Goal: Information Seeking & Learning: Check status

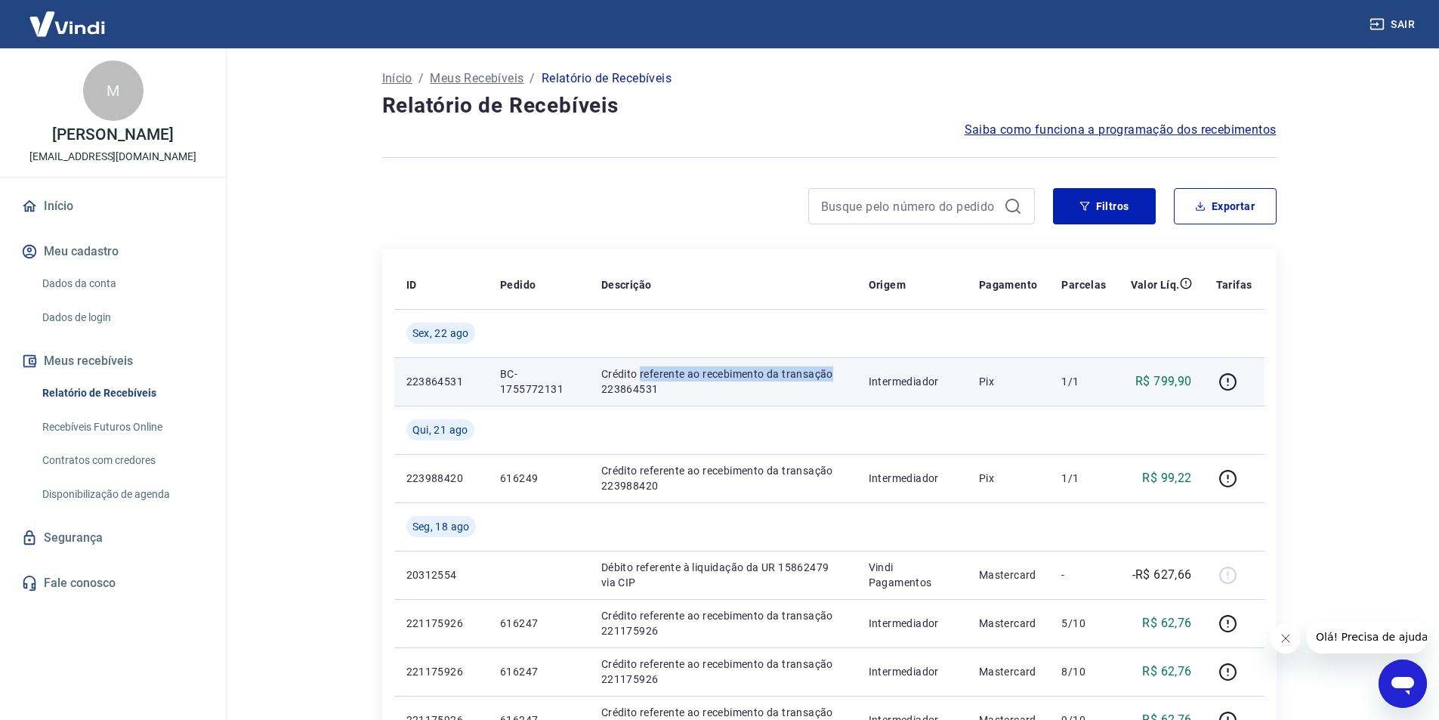
drag, startPoint x: 638, startPoint y: 378, endPoint x: 929, endPoint y: 383, distance: 290.9
click at [872, 378] on tr "223864531 BC-1755772131 Crédito referente ao recebimento da transação 223864531…" at bounding box center [829, 381] width 870 height 48
click at [648, 386] on p "Crédito referente ao recebimento da transação 223864531" at bounding box center [722, 381] width 243 height 30
click at [1235, 377] on icon "button" at bounding box center [1227, 381] width 17 height 17
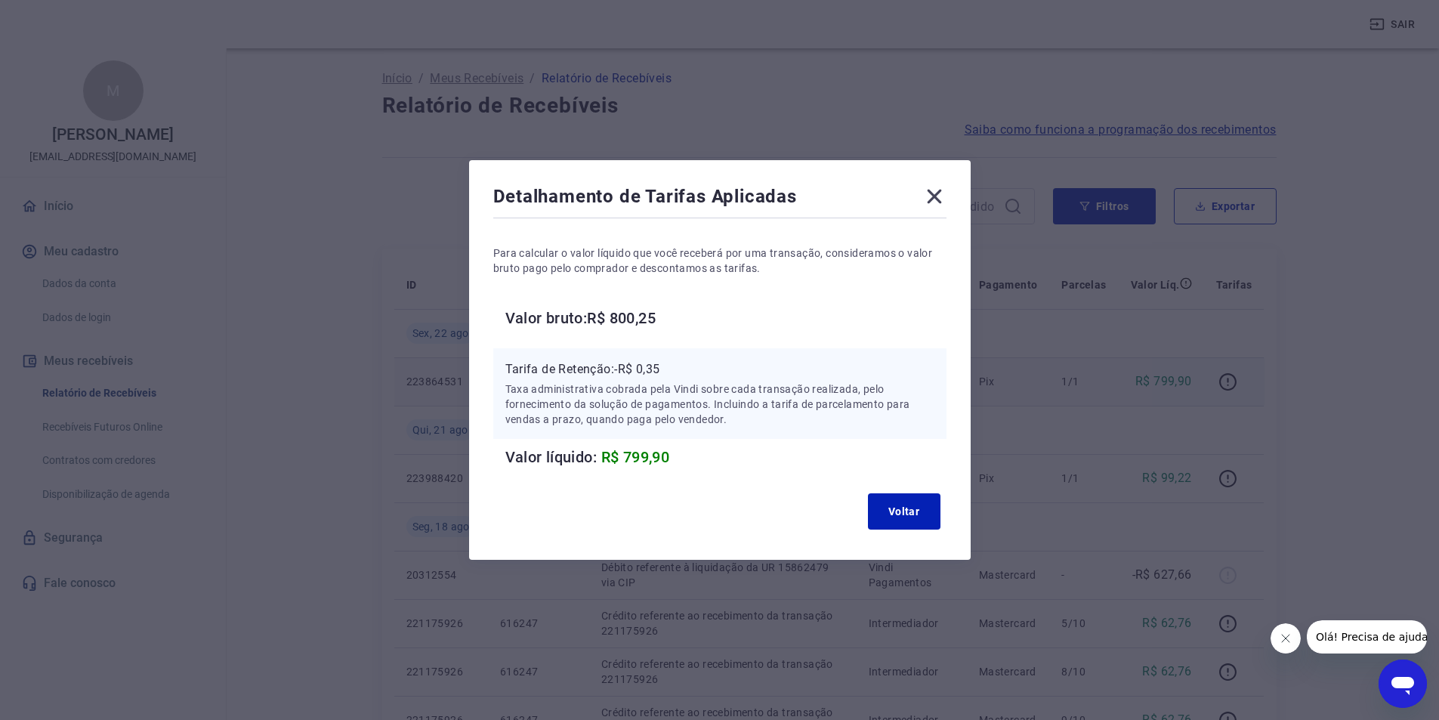
click at [941, 189] on icon at bounding box center [934, 196] width 24 height 24
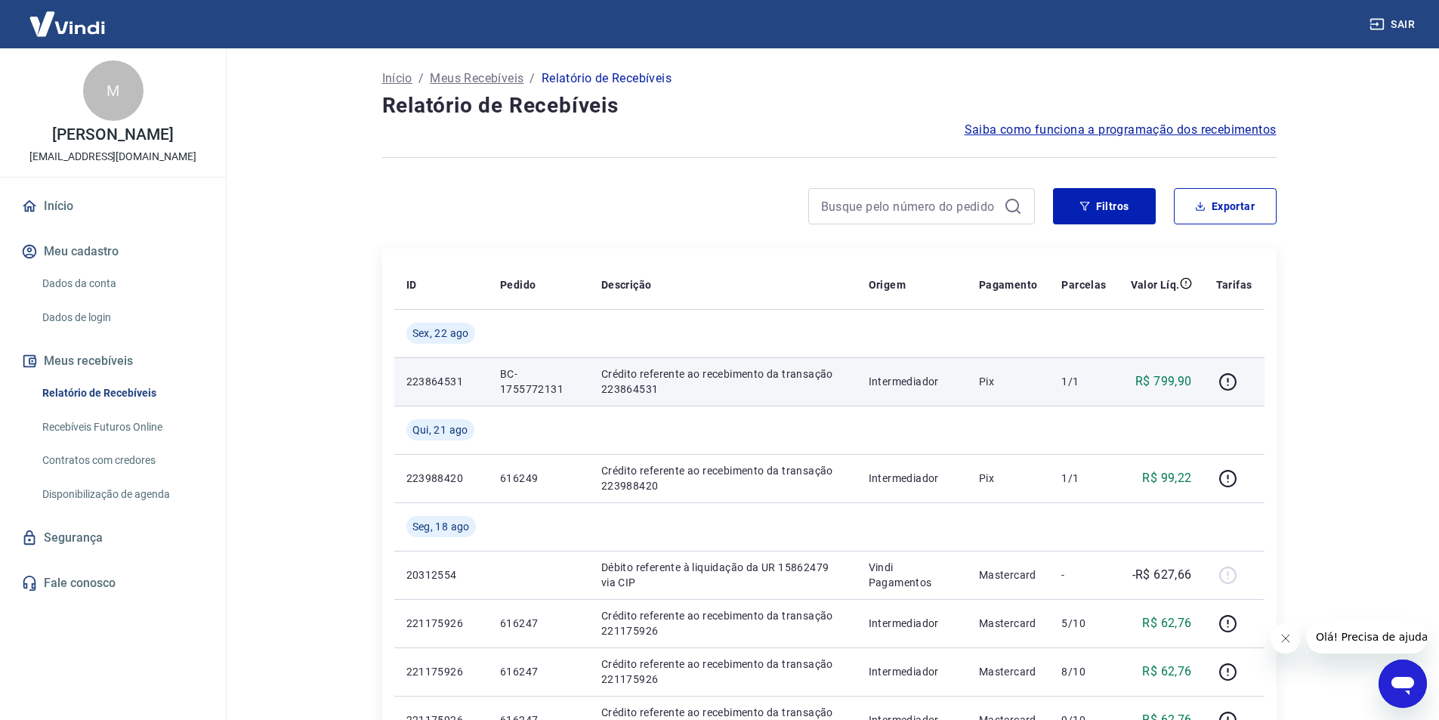
click at [536, 387] on p "BC-1755772131" at bounding box center [538, 381] width 77 height 30
click at [422, 380] on p "223864531" at bounding box center [440, 381] width 69 height 15
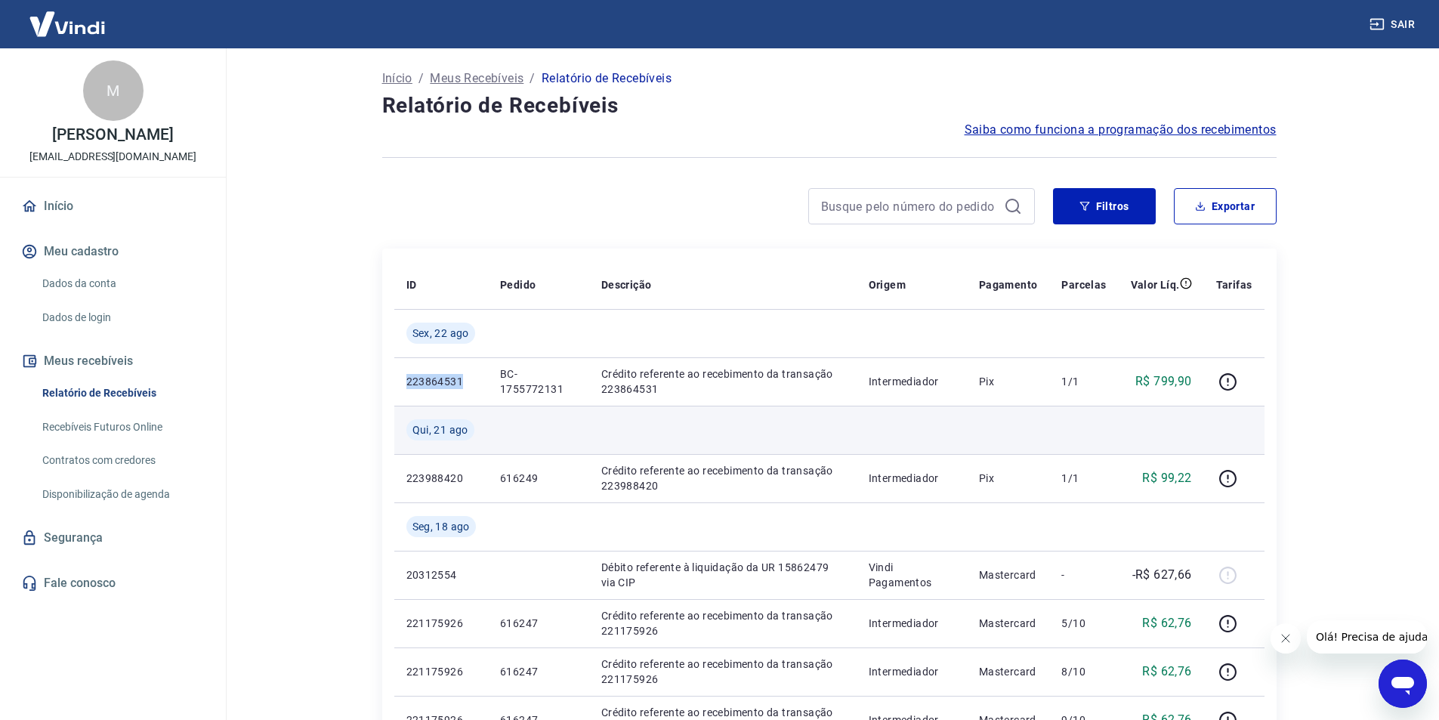
copy p "223864531"
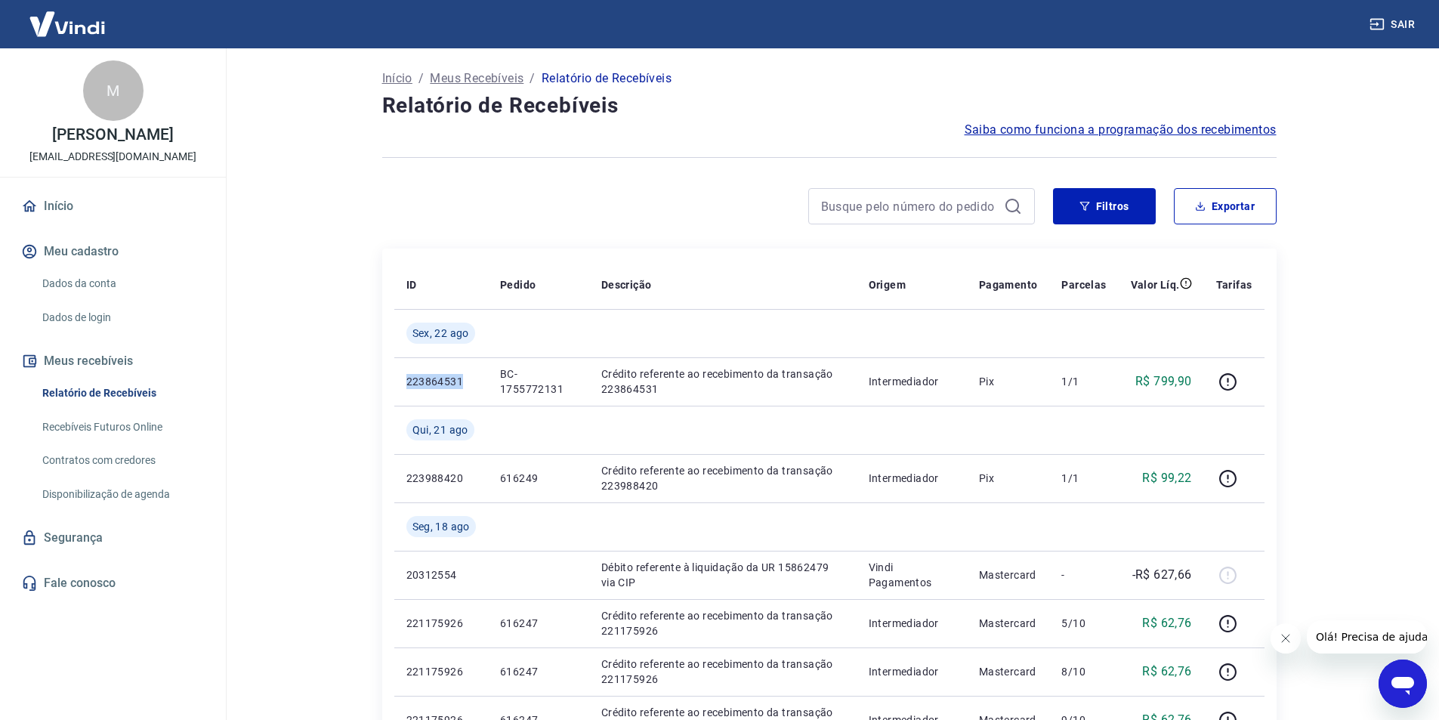
click at [68, 30] on img at bounding box center [67, 24] width 98 height 46
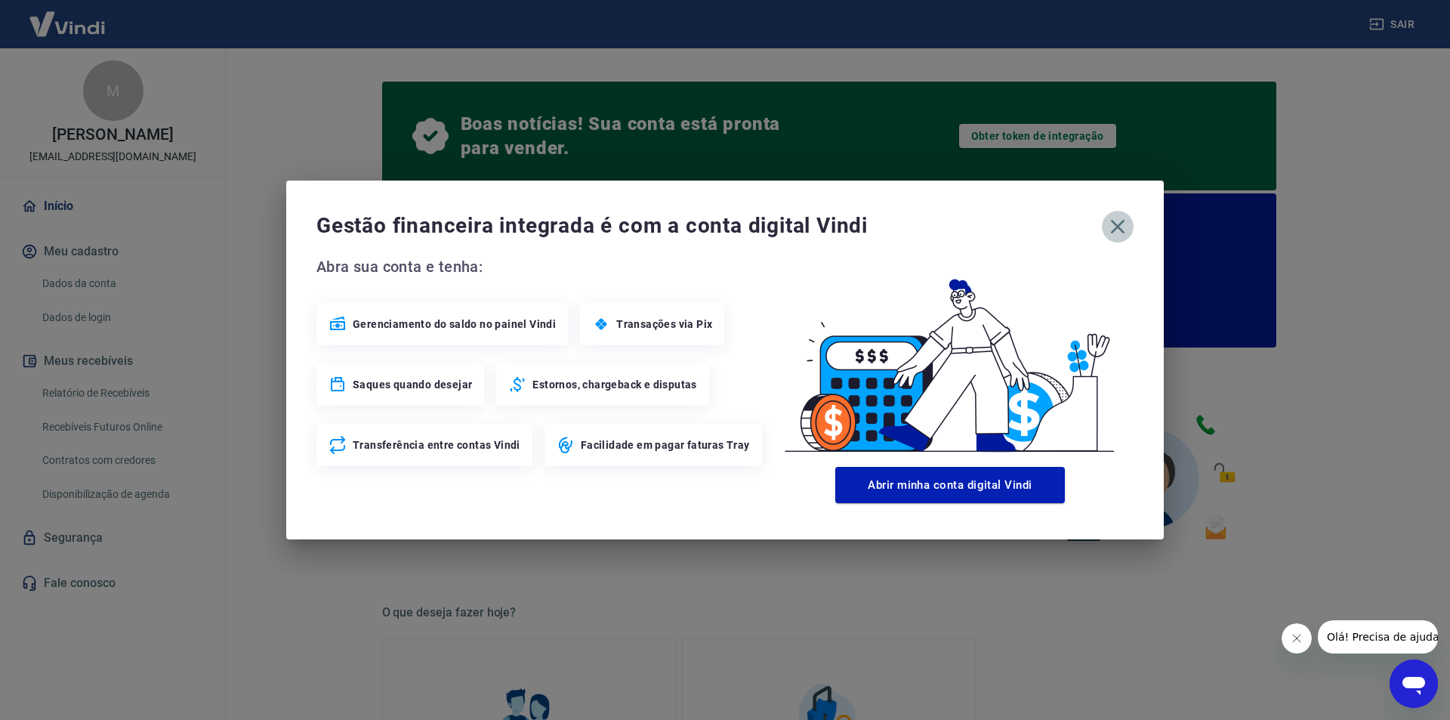
click at [1114, 227] on icon "button" at bounding box center [1118, 227] width 24 height 24
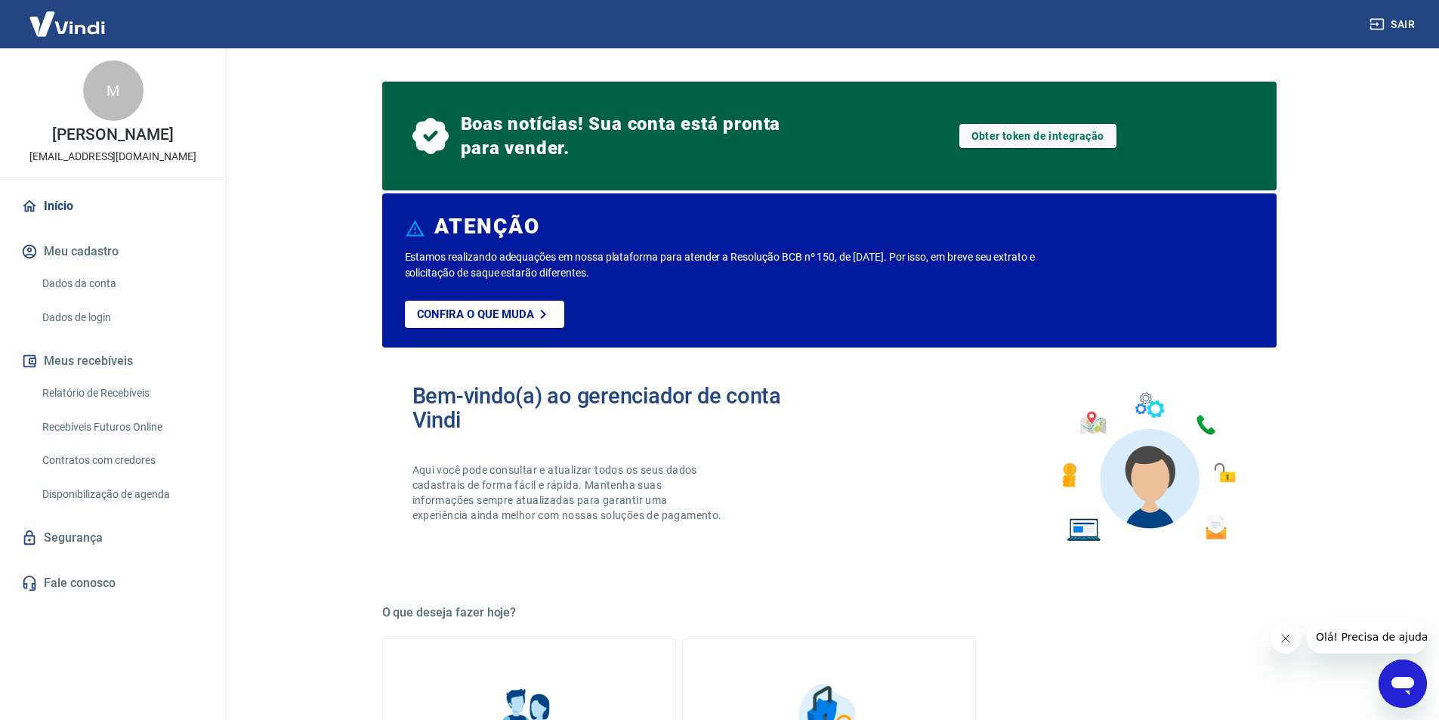
click at [69, 208] on link "Início" at bounding box center [113, 206] width 190 height 33
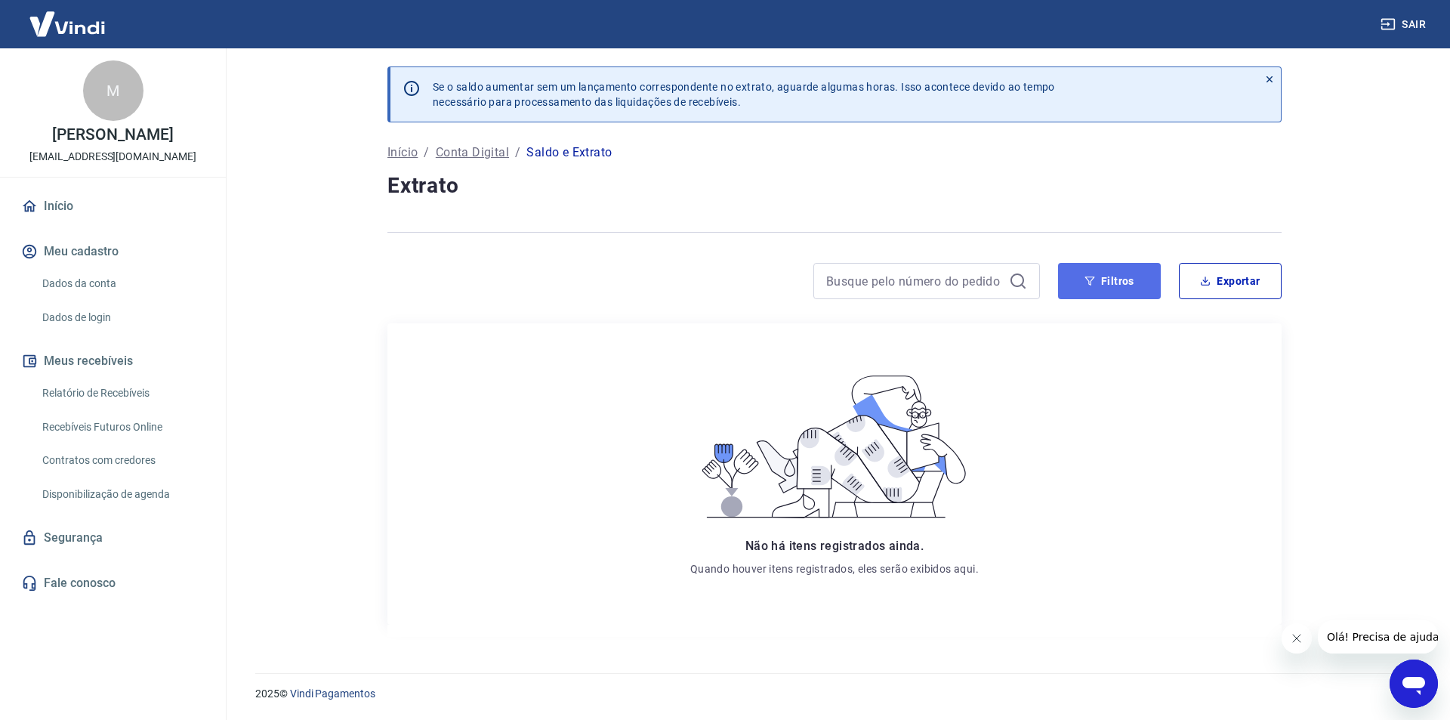
click at [1099, 280] on button "Filtros" at bounding box center [1109, 281] width 103 height 36
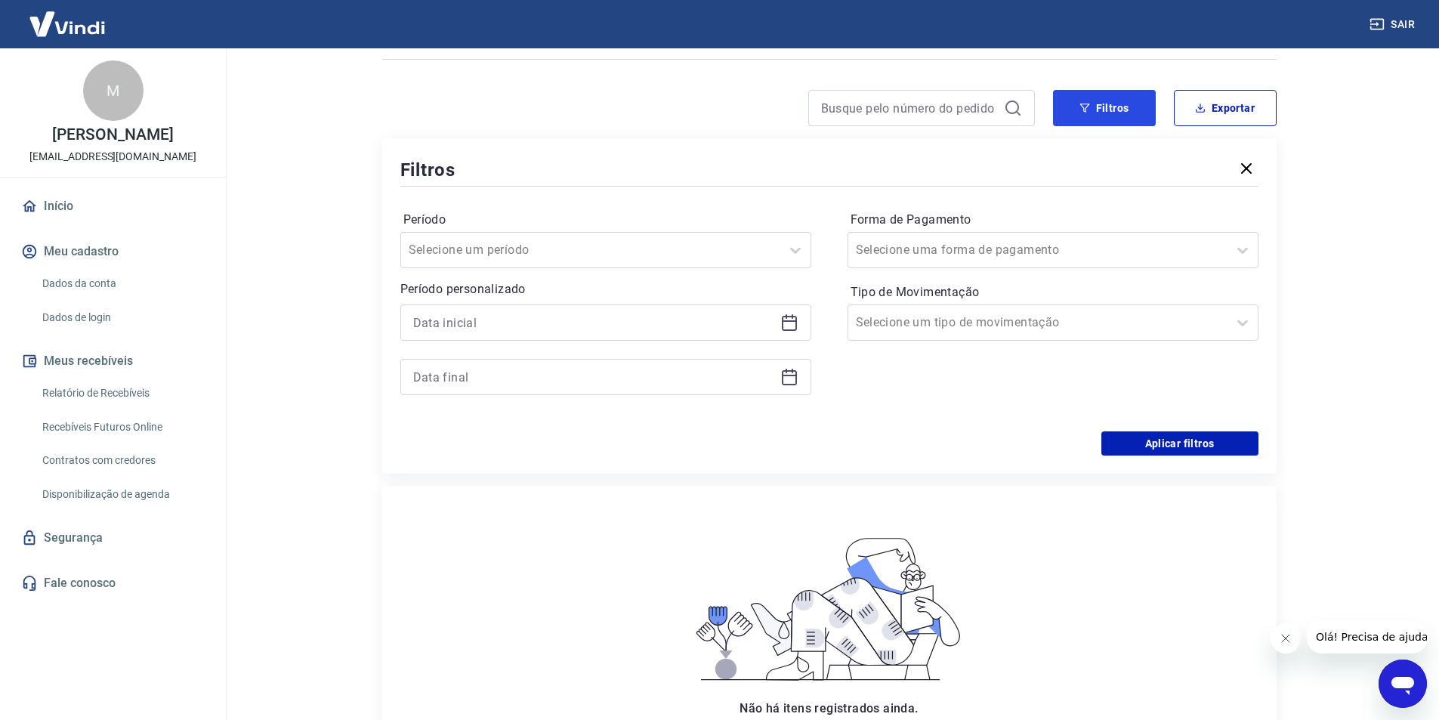
scroll to position [97, 0]
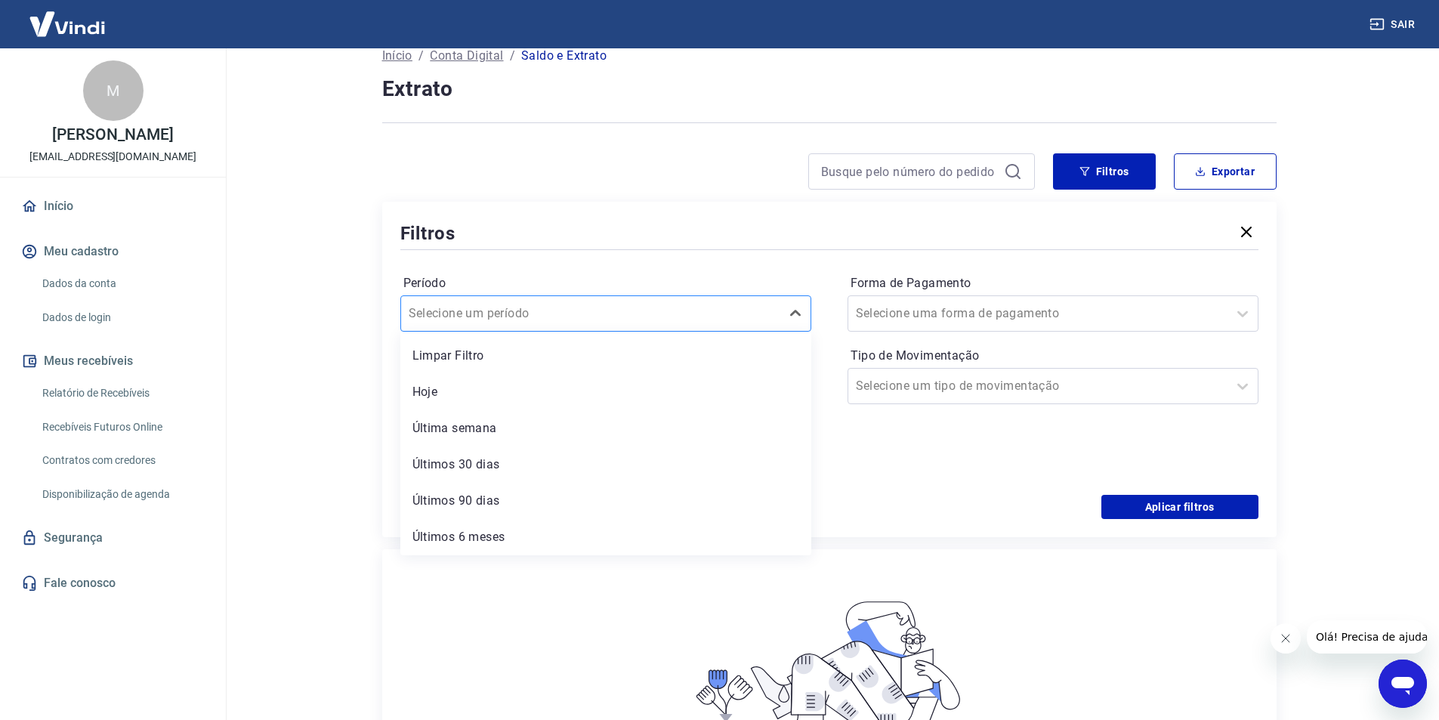
click at [564, 298] on div "Selecione um período" at bounding box center [605, 313] width 411 height 36
click at [507, 456] on div "Últimos 30 dias" at bounding box center [605, 464] width 411 height 30
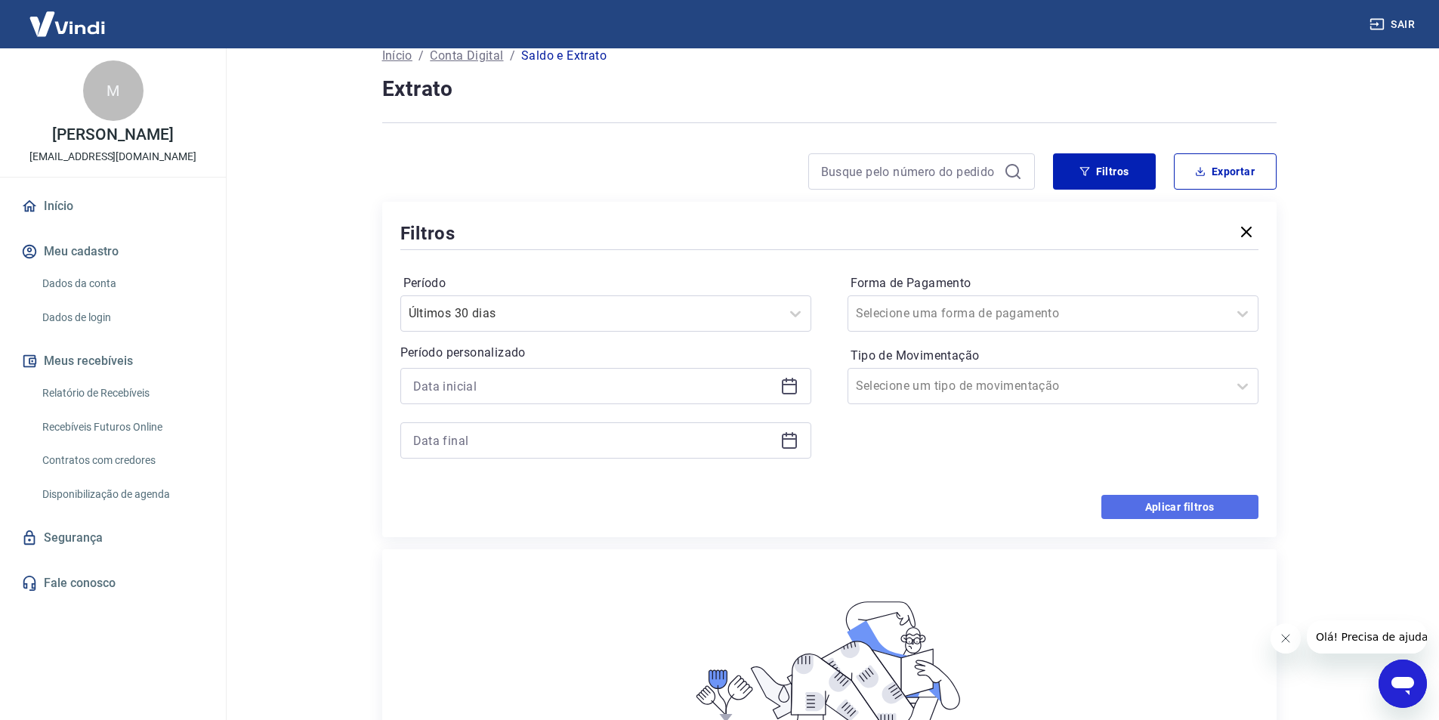
click at [1174, 514] on button "Aplicar filtros" at bounding box center [1179, 507] width 157 height 24
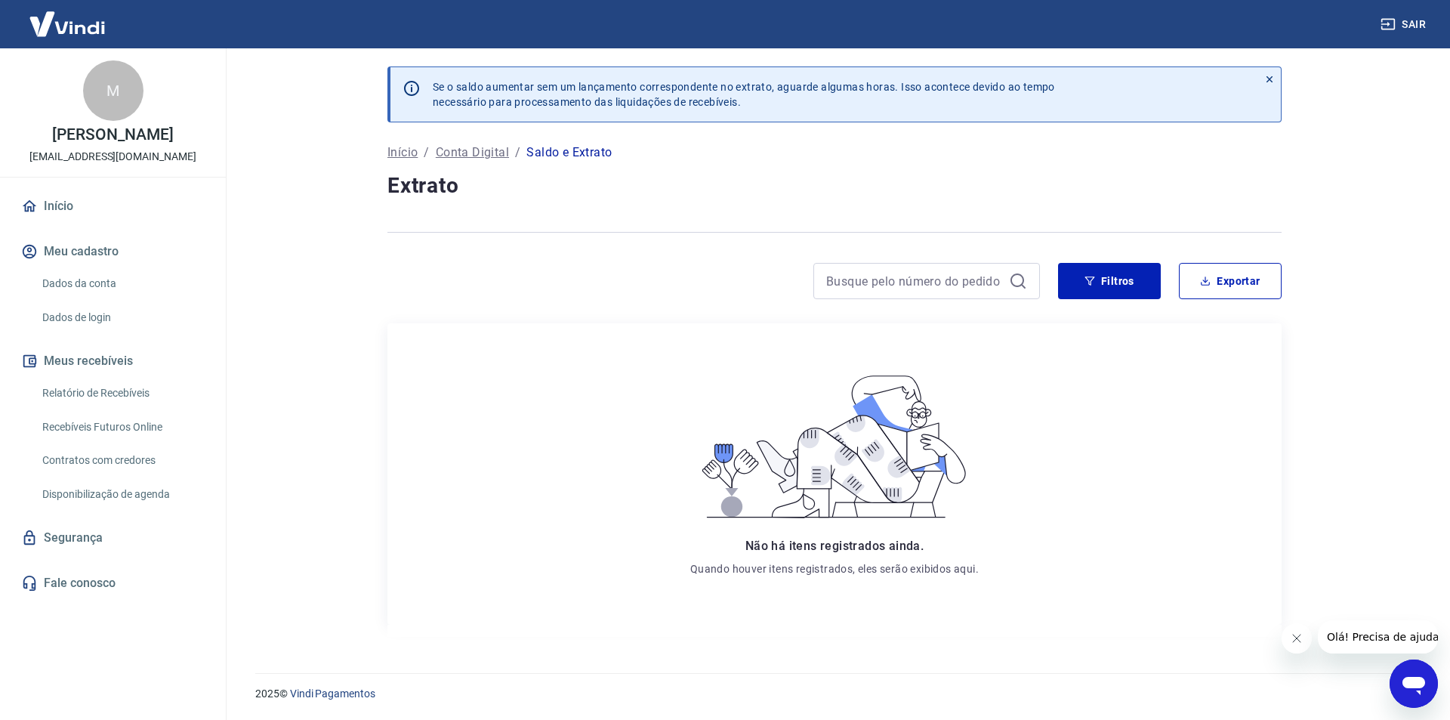
click at [135, 388] on link "Relatório de Recebíveis" at bounding box center [121, 393] width 171 height 31
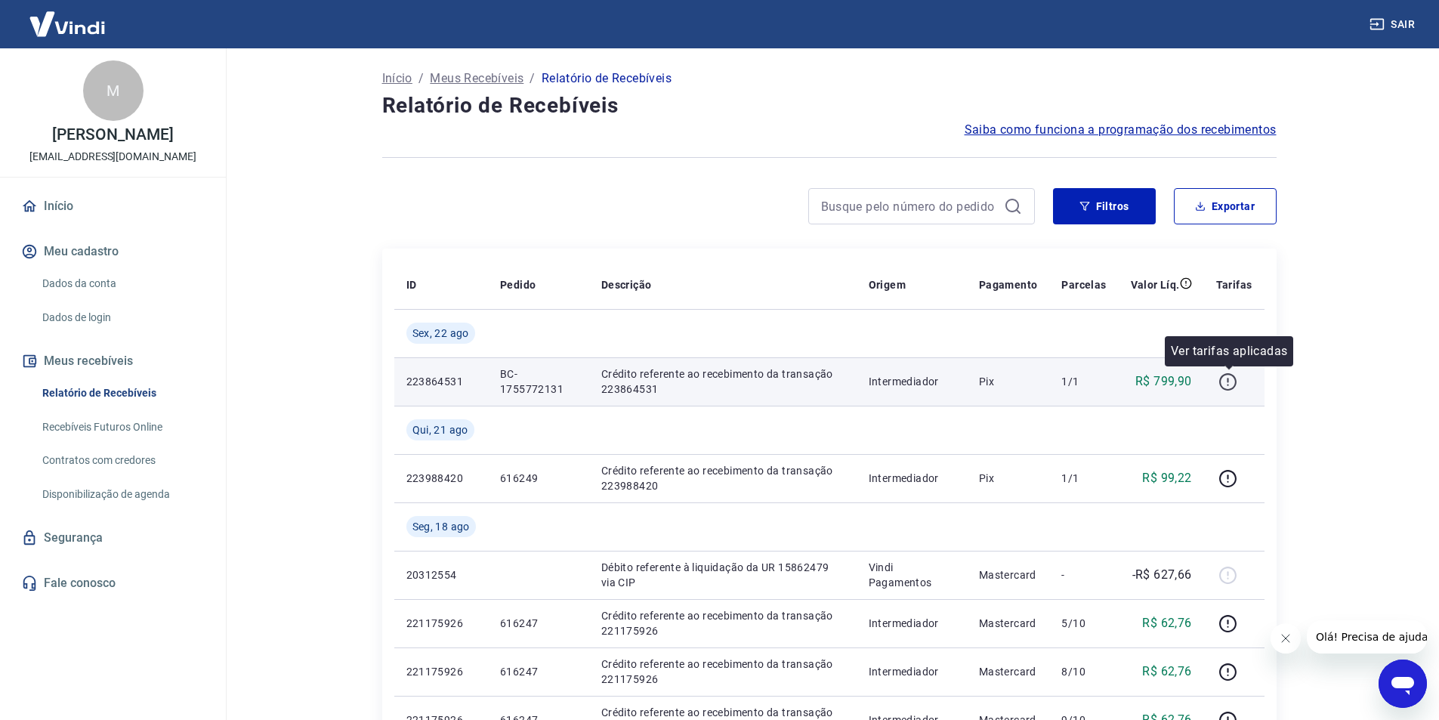
click at [1235, 384] on icon "button" at bounding box center [1227, 381] width 19 height 19
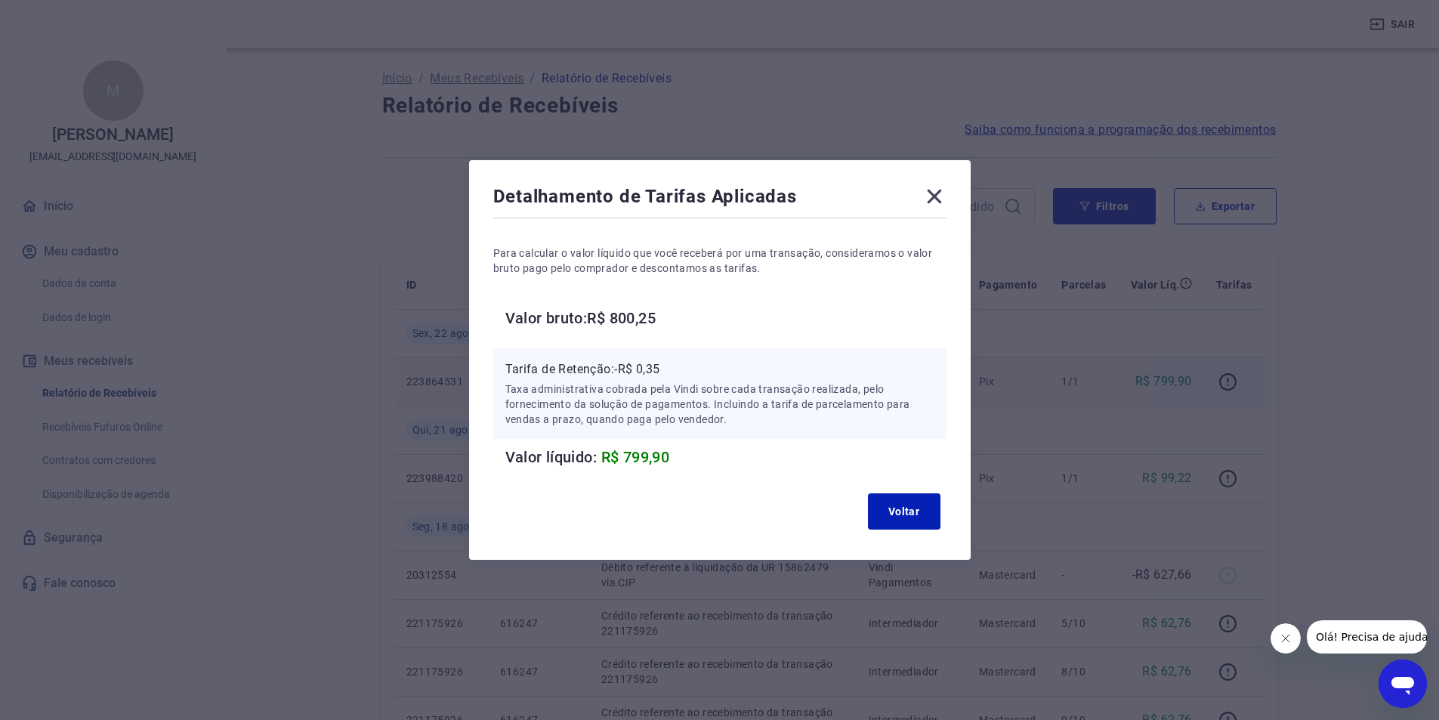
click at [940, 191] on icon at bounding box center [934, 196] width 24 height 24
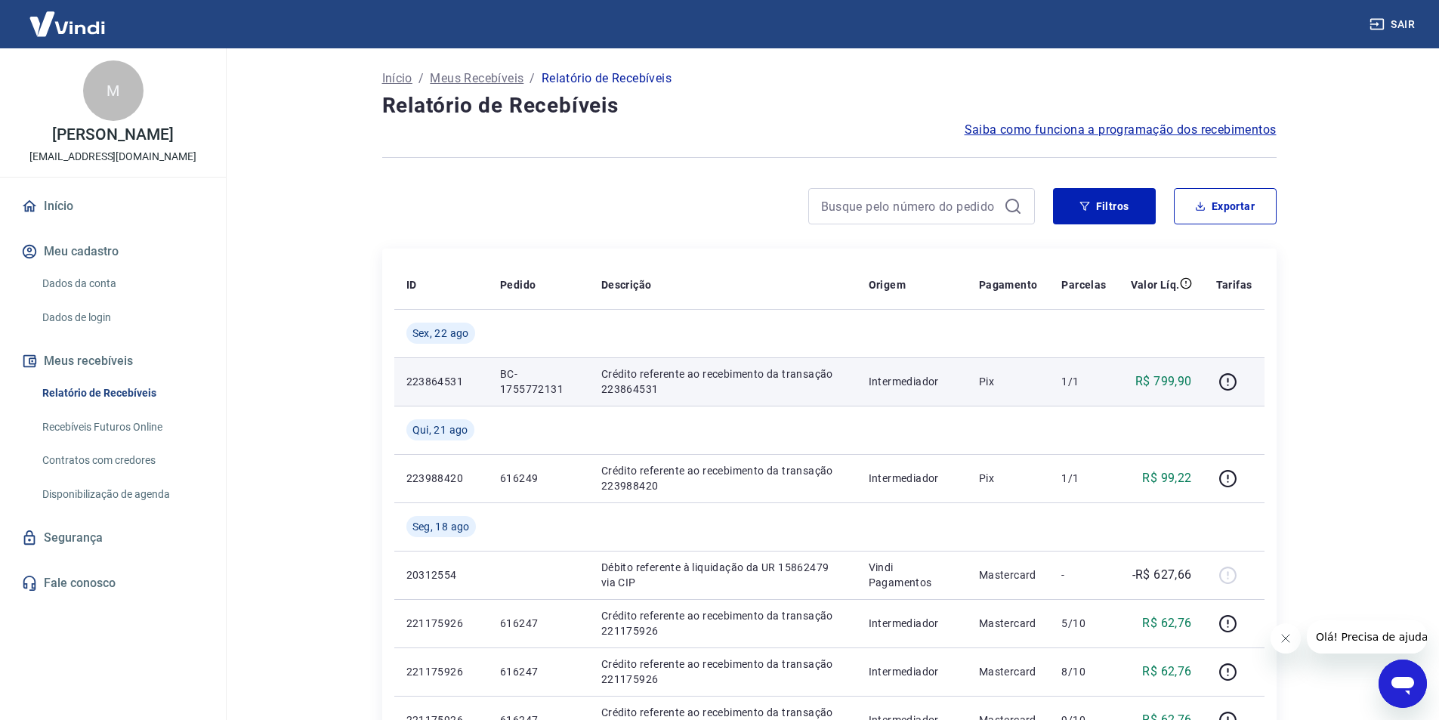
click at [134, 422] on link "Recebíveis Futuros Online" at bounding box center [121, 427] width 171 height 31
